Goal: Information Seeking & Learning: Learn about a topic

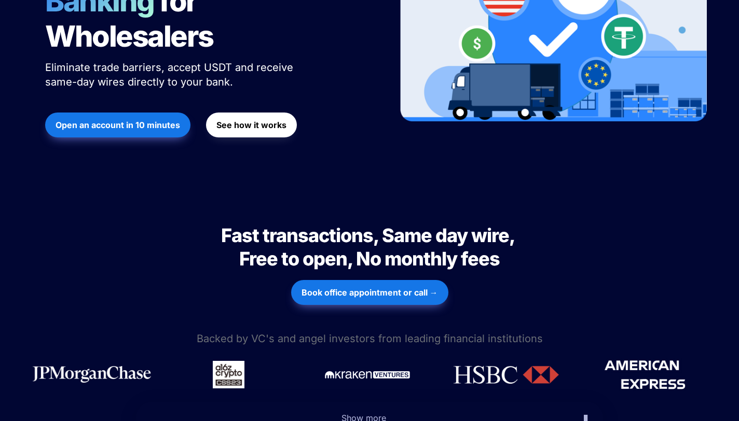
scroll to position [228, 0]
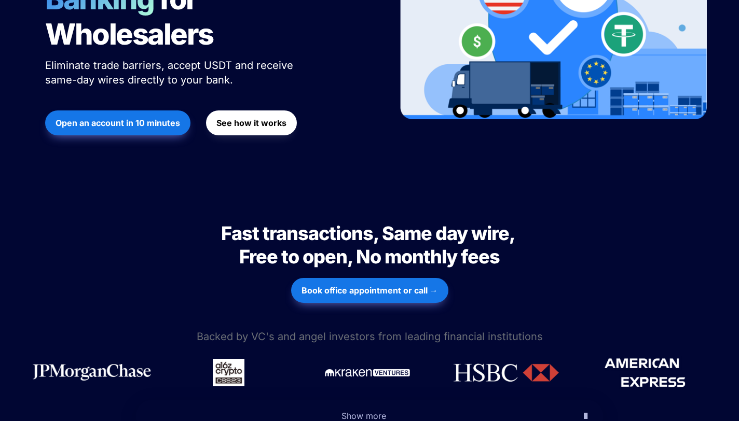
click at [258, 118] on strong "See how it works" at bounding box center [251, 123] width 70 height 10
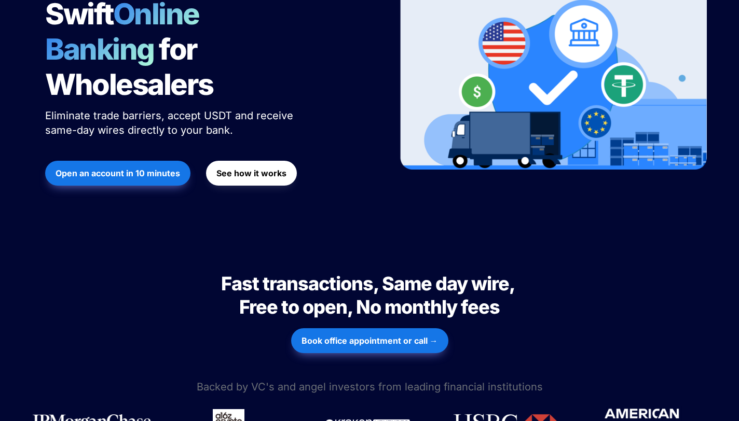
scroll to position [0, 0]
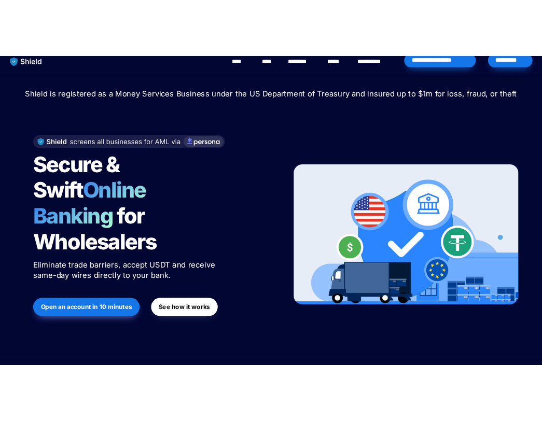
scroll to position [9, 0]
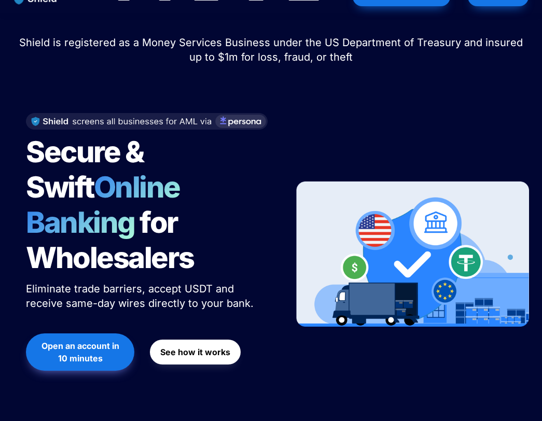
scroll to position [92, 0]
